Goal: Navigation & Orientation: Find specific page/section

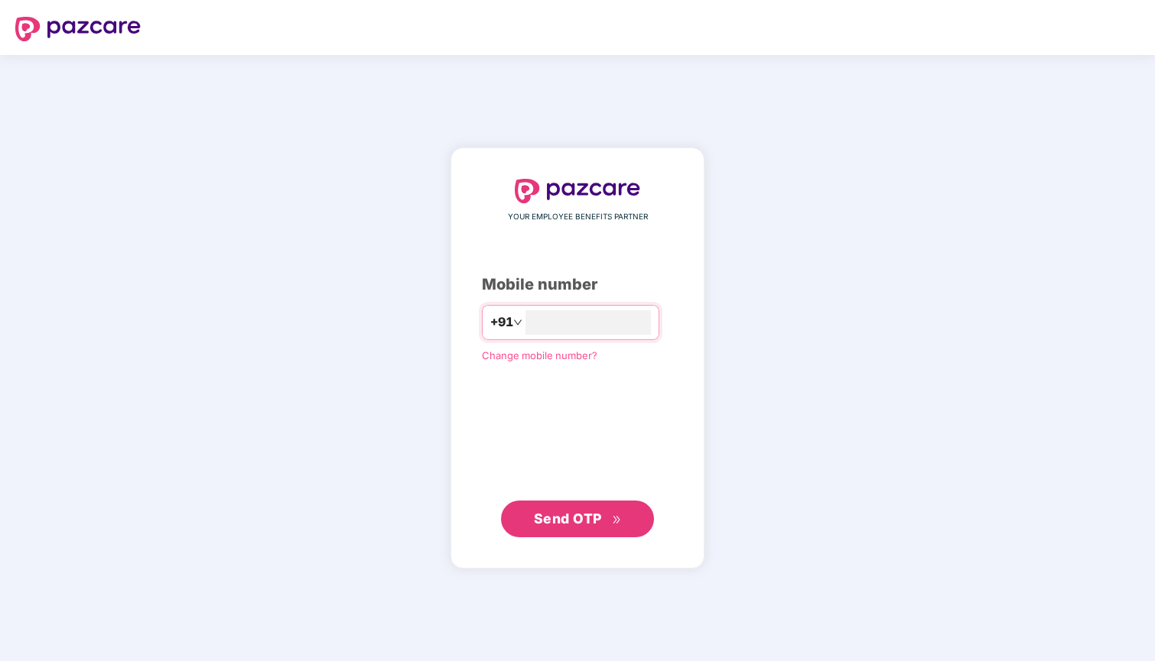
type input "**********"
click at [574, 510] on span "Send OTP" at bounding box center [568, 518] width 68 height 16
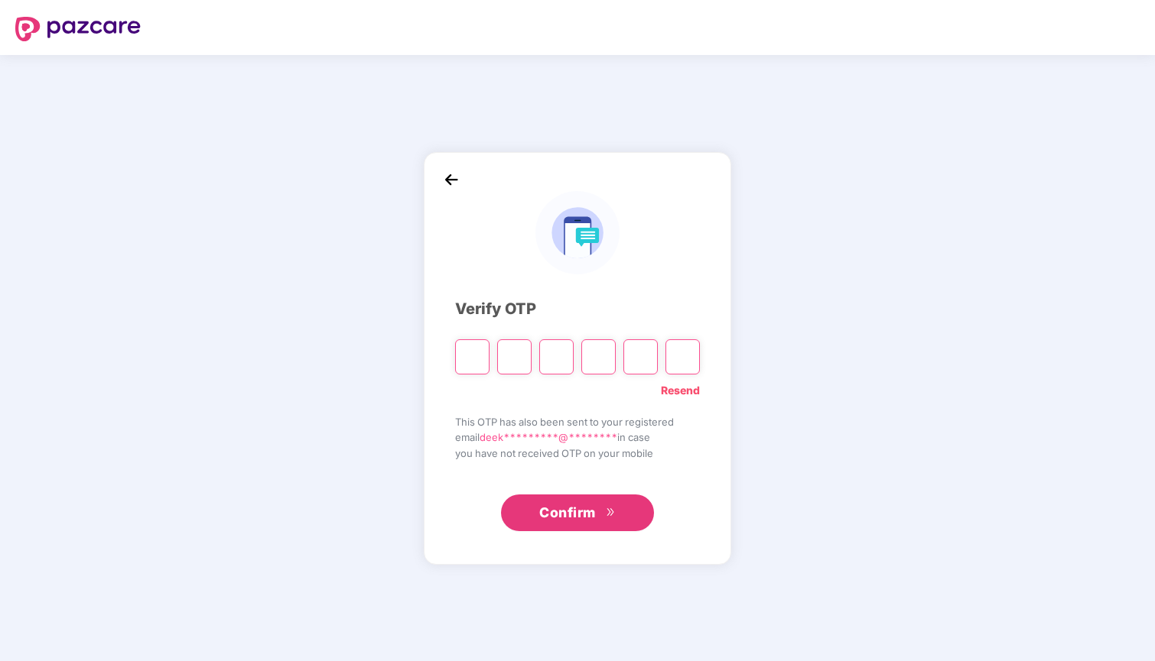
type input "*"
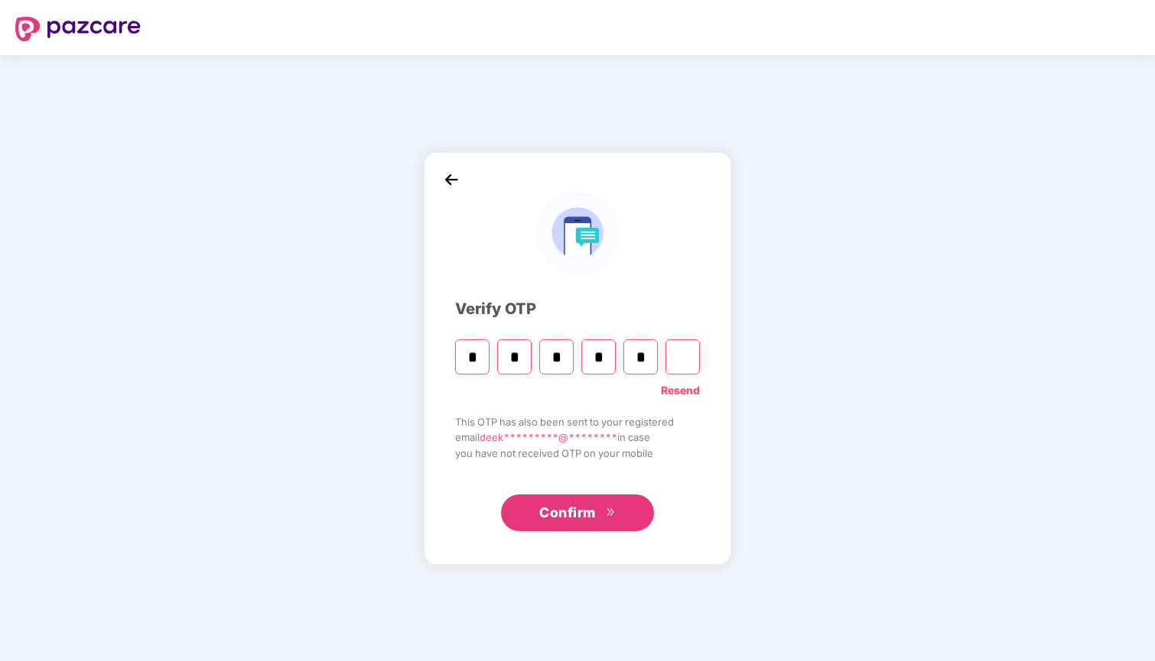
type input "*"
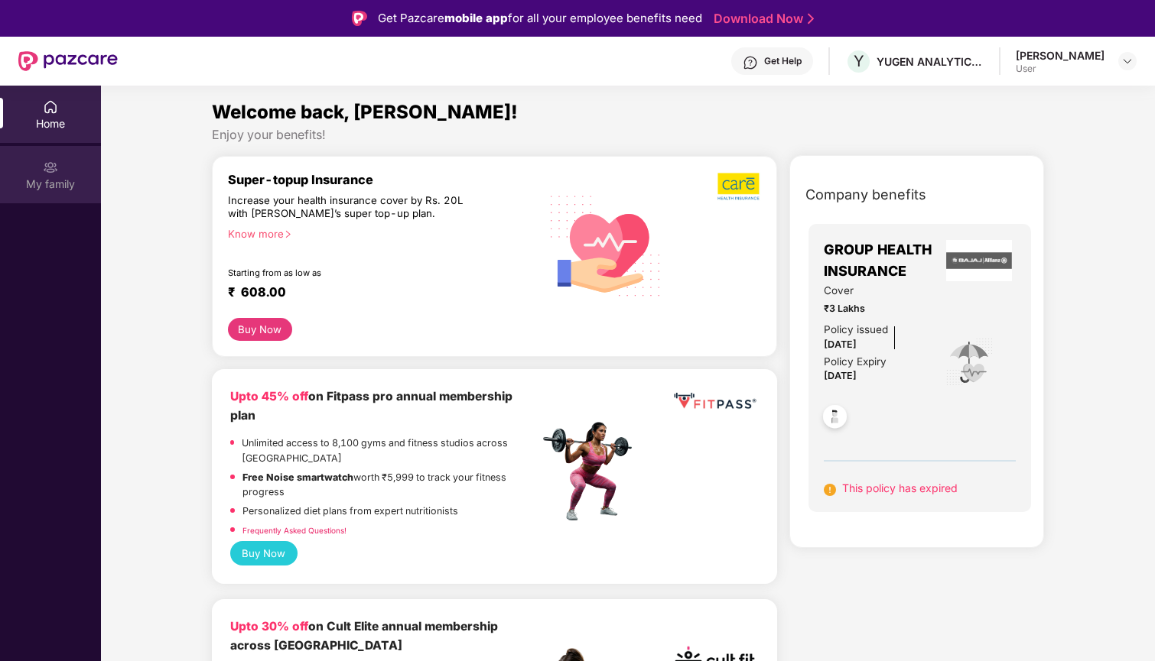
click at [69, 163] on div "My family" at bounding box center [50, 174] width 101 height 57
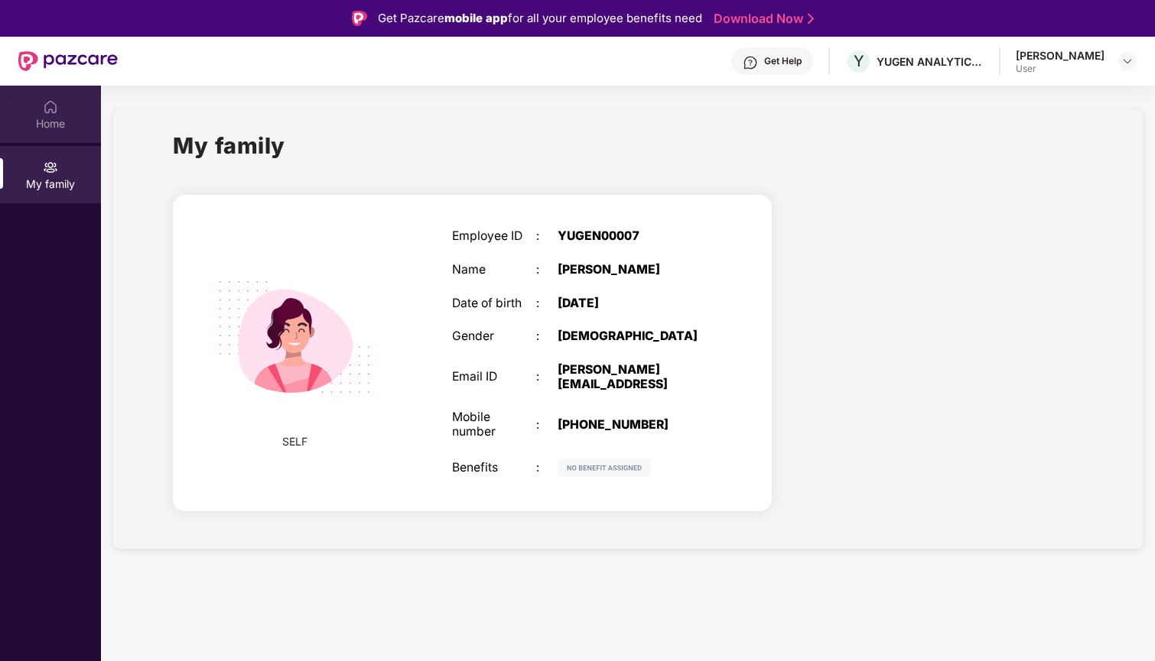
click at [48, 131] on div "Home" at bounding box center [50, 123] width 101 height 15
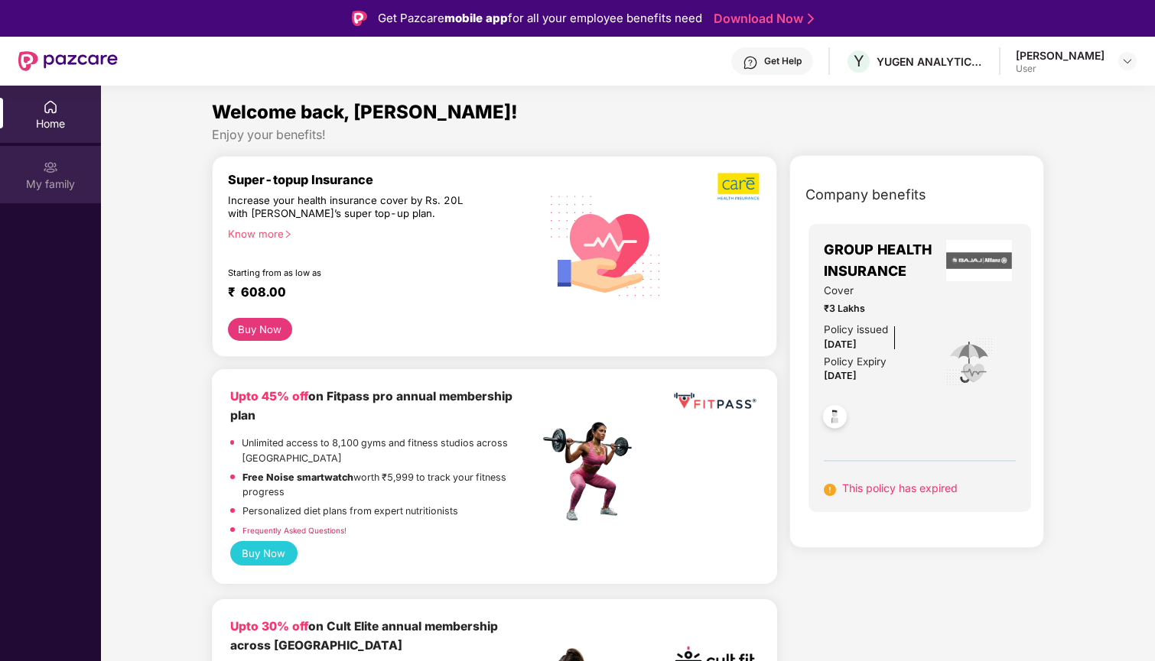
click at [55, 171] on img at bounding box center [50, 167] width 15 height 15
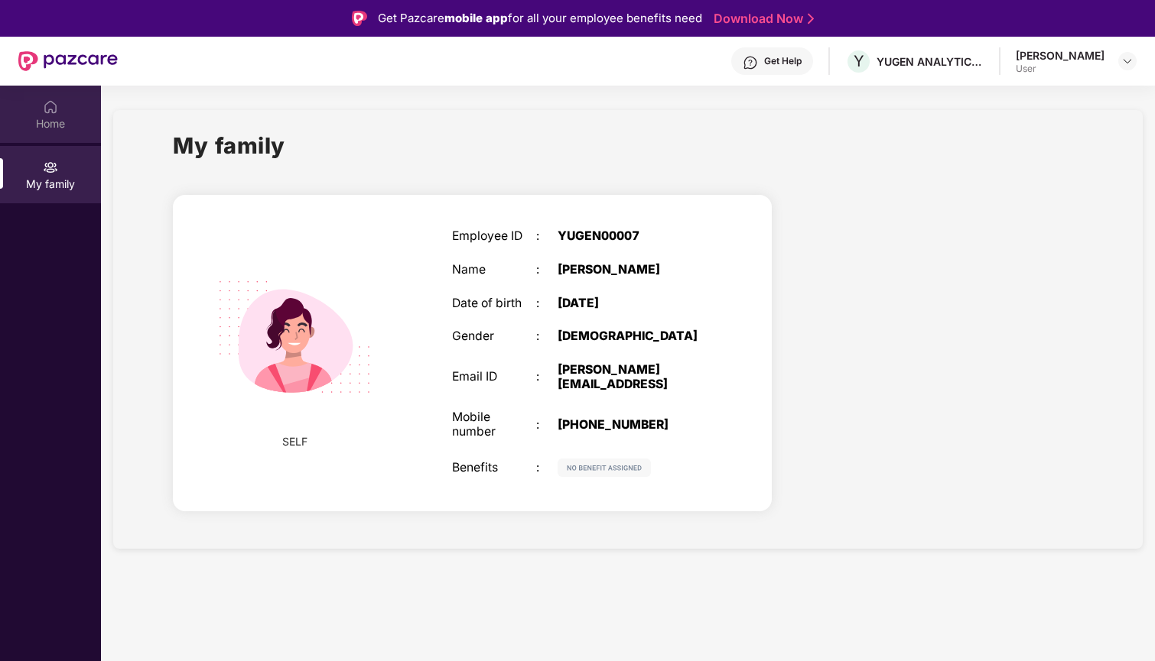
click at [57, 106] on img at bounding box center [50, 106] width 15 height 15
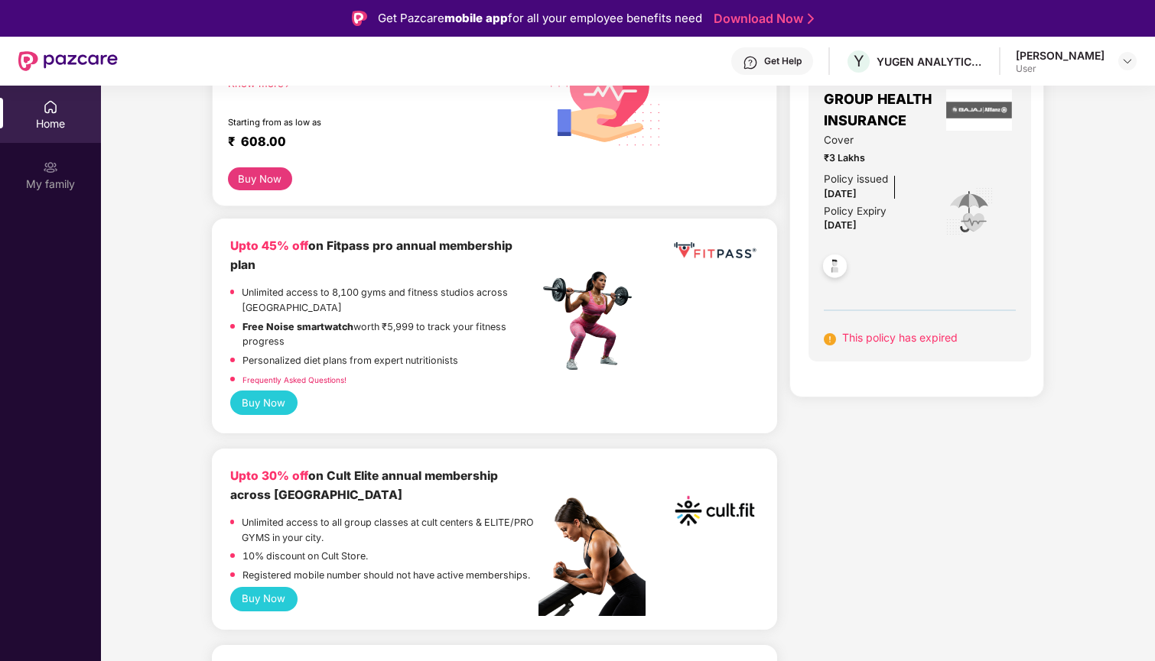
scroll to position [168, 0]
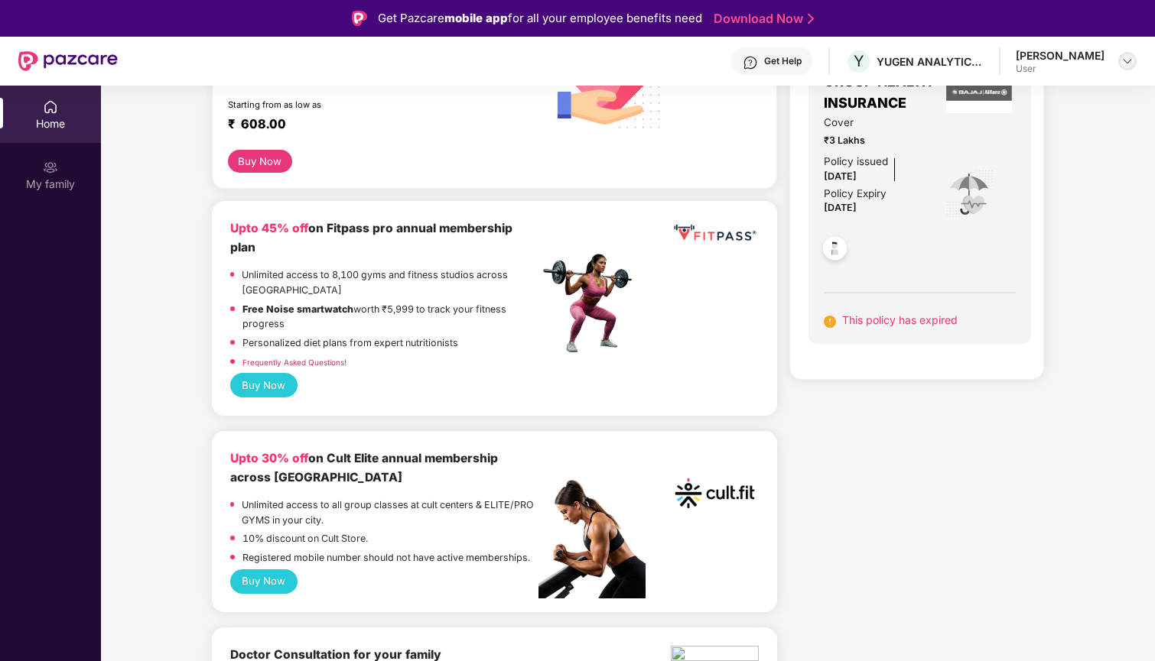
click at [1126, 57] on img at bounding box center [1127, 61] width 12 height 12
click at [1065, 278] on div "Company benefits GROUP HEALTH INSURANCE Cover ₹3 Lakhs Policy issued 01 Aug 202…" at bounding box center [916, 193] width 320 height 373
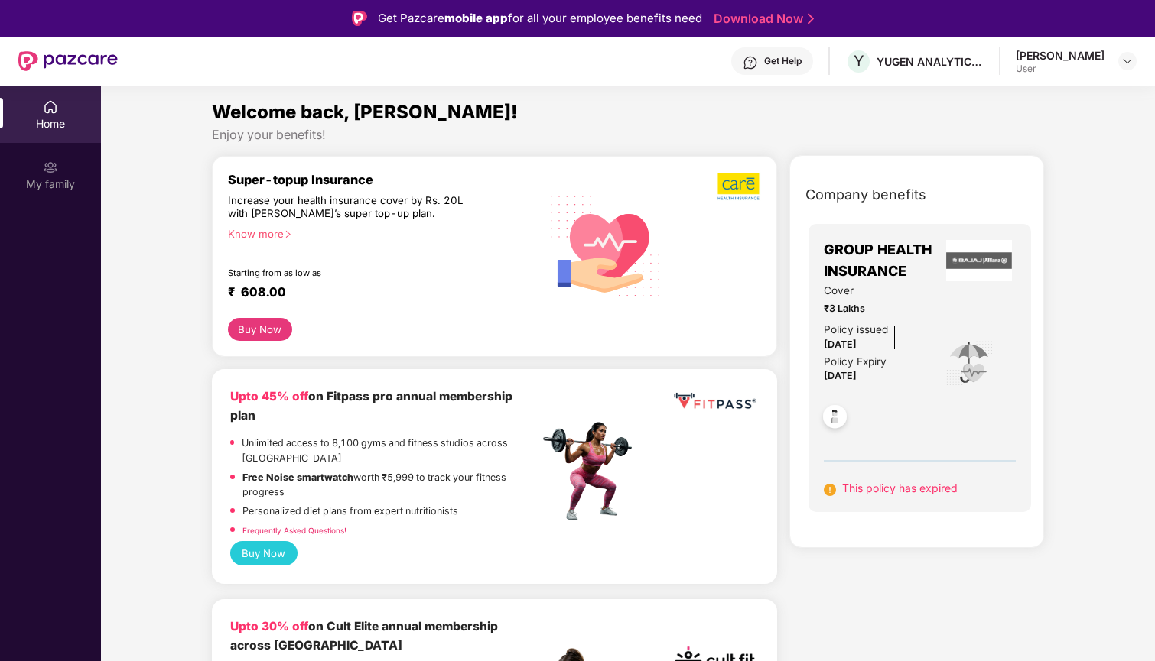
scroll to position [0, 0]
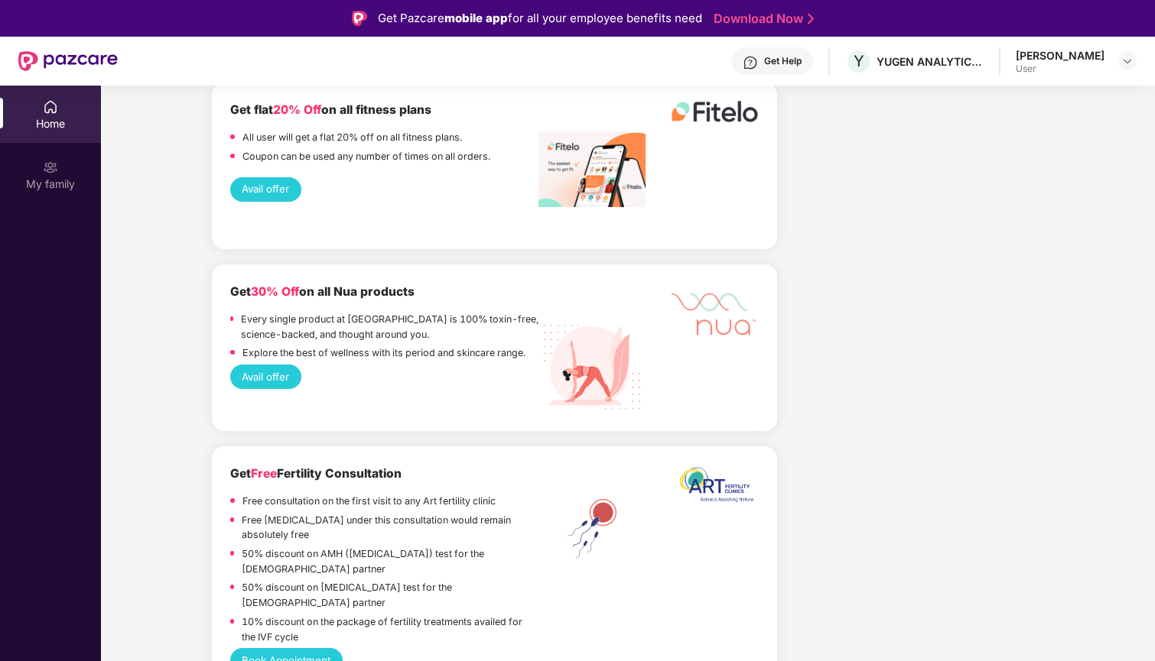
scroll to position [1717, 0]
